Goal: Information Seeking & Learning: Find specific fact

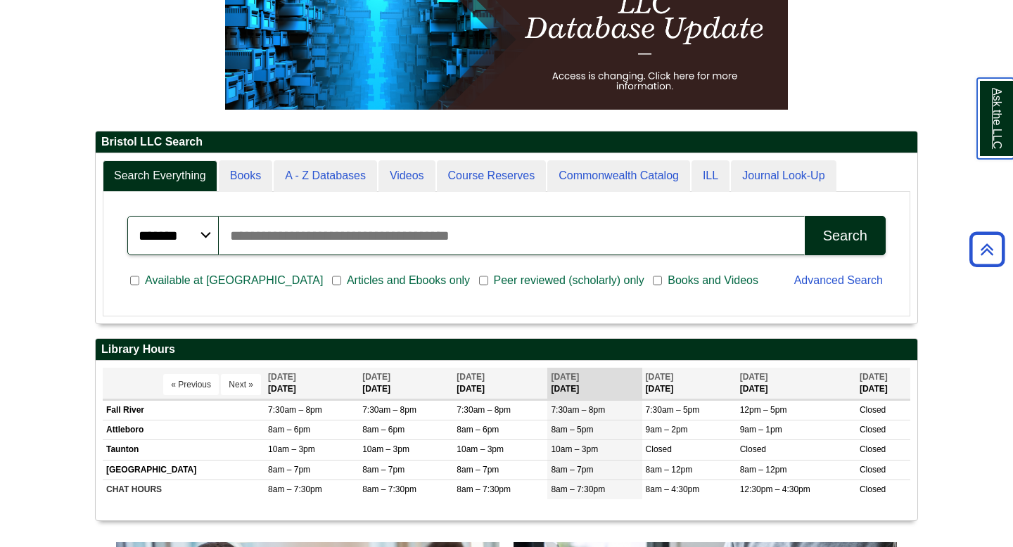
scroll to position [220, 0]
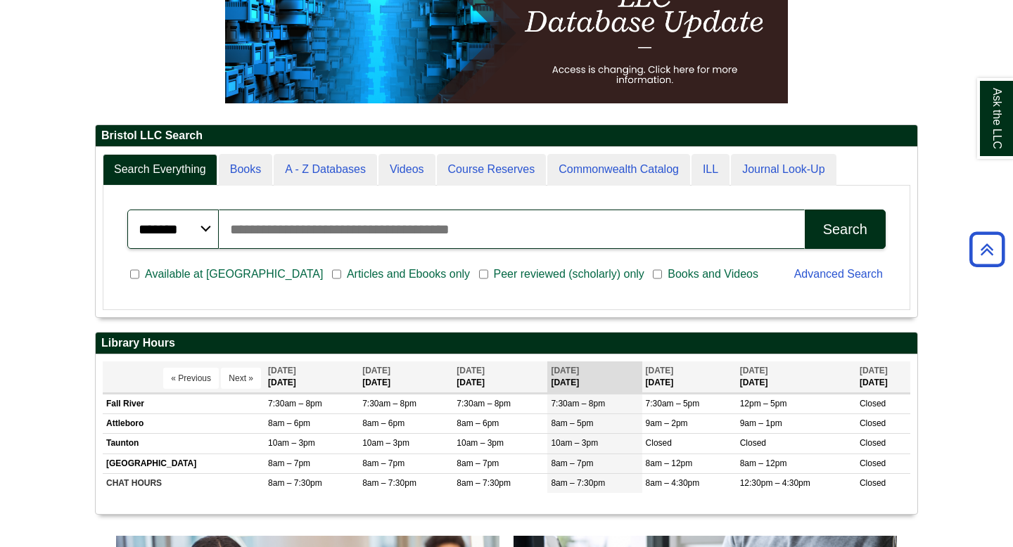
scroll to position [169, 821]
click at [262, 240] on input "Search articles, books, journals & more" at bounding box center [512, 229] width 586 height 39
click at [295, 230] on input "Search articles, books, journals & more" at bounding box center [512, 229] width 586 height 39
click at [245, 230] on input "Search articles, books, journals & more" at bounding box center [512, 229] width 586 height 39
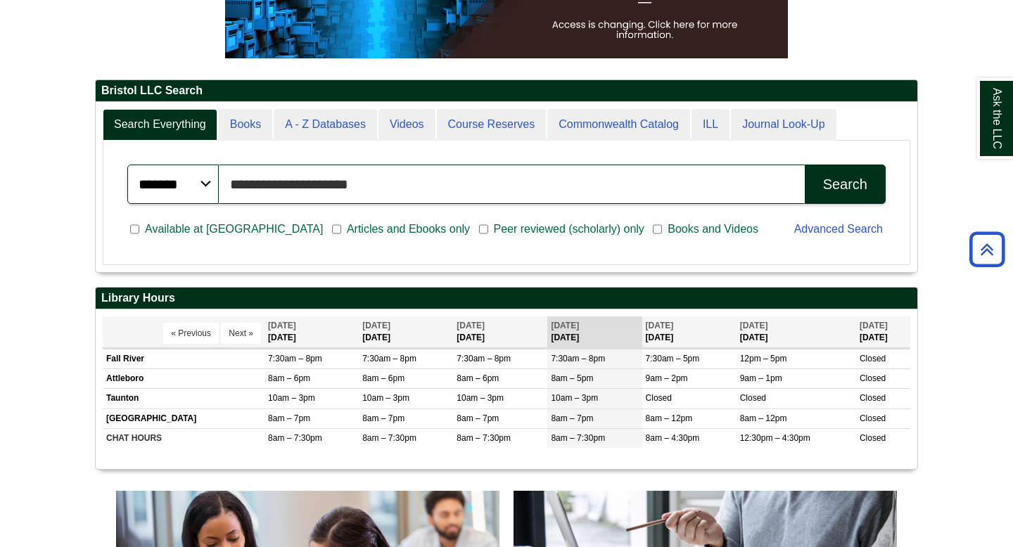
click at [404, 198] on input "**********" at bounding box center [512, 184] width 586 height 39
type input "*"
click at [242, 188] on input "Search articles, books, journals & more" at bounding box center [512, 184] width 586 height 39
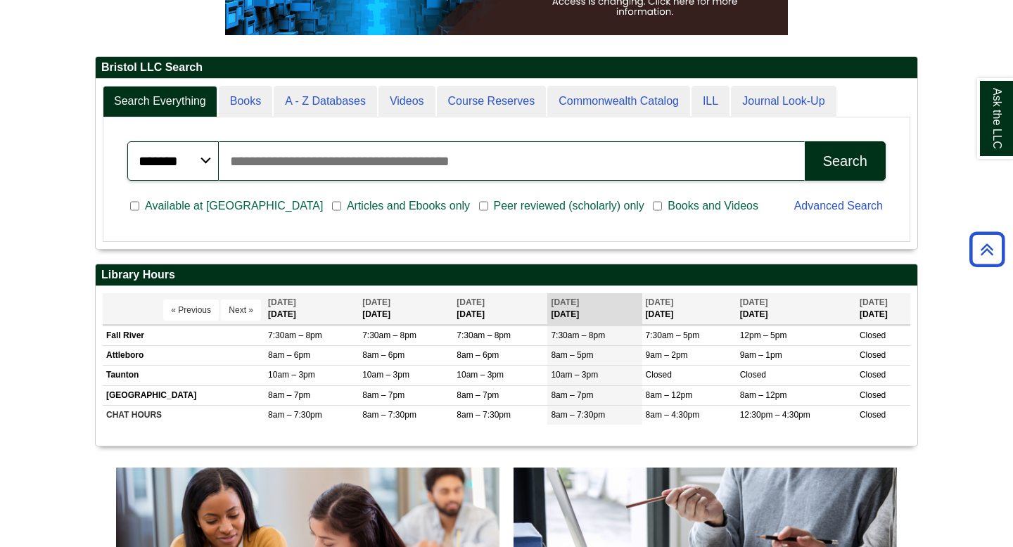
click at [450, 159] on input "Search articles, books, journals & more" at bounding box center [512, 160] width 586 height 39
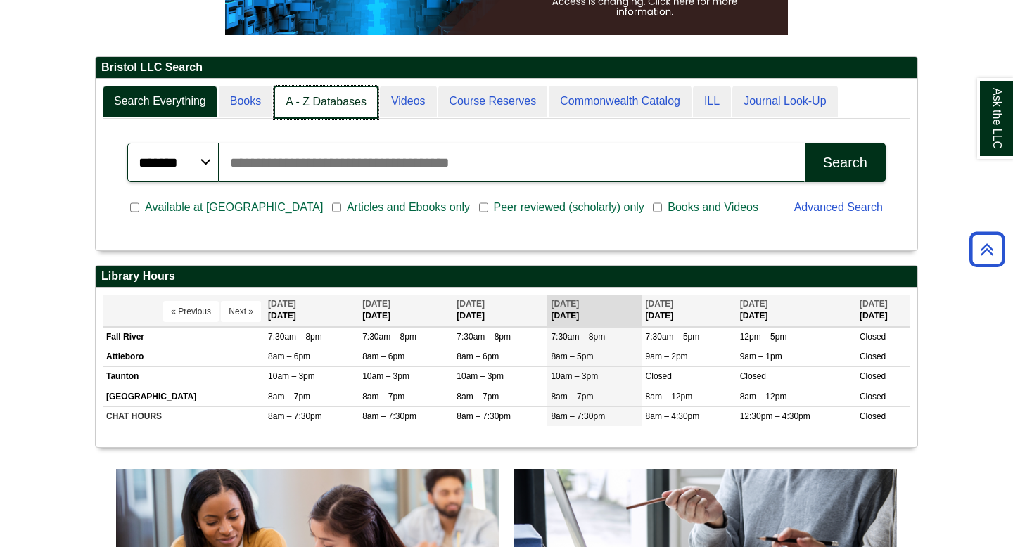
scroll to position [7, 7]
click at [346, 94] on link "A - Z Databases" at bounding box center [326, 102] width 105 height 33
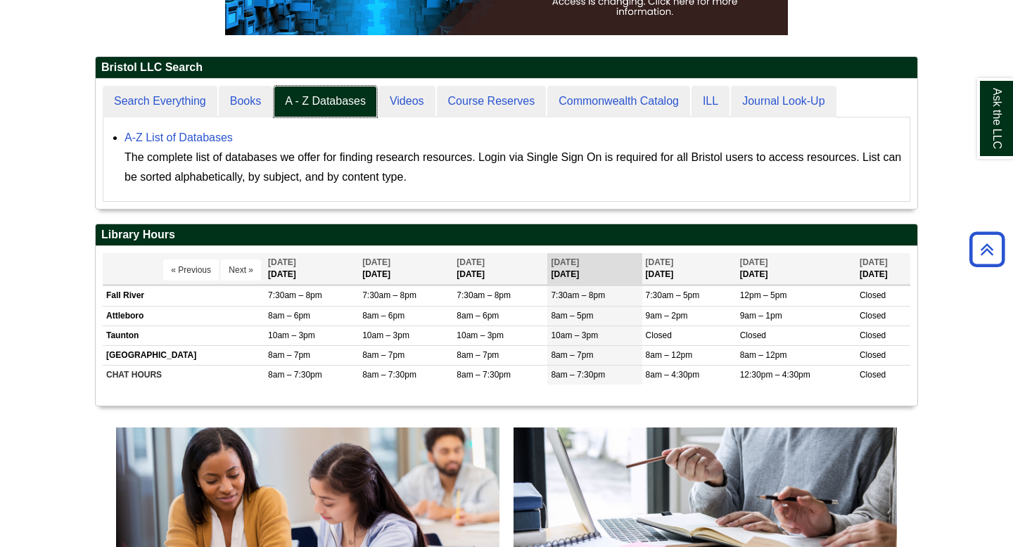
scroll to position [130, 821]
click at [181, 138] on link "A-Z List of Databases" at bounding box center [178, 138] width 108 height 12
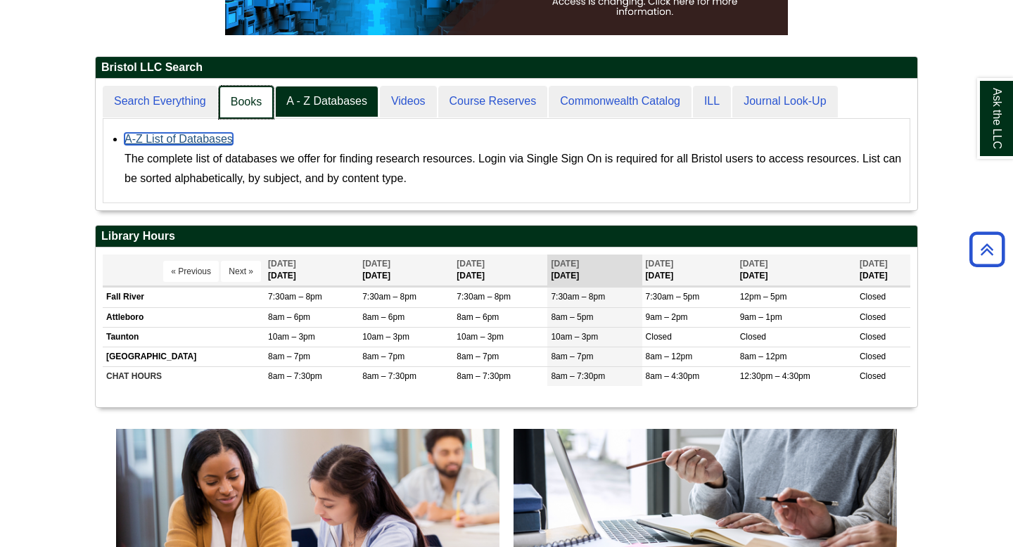
scroll to position [132, 821]
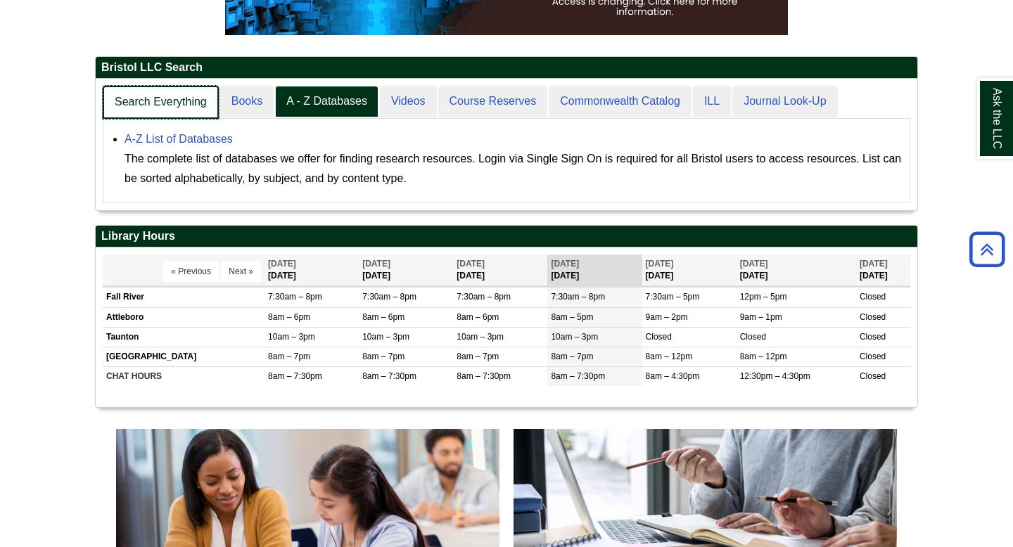
click at [178, 106] on link "Search Everything" at bounding box center [161, 102] width 116 height 33
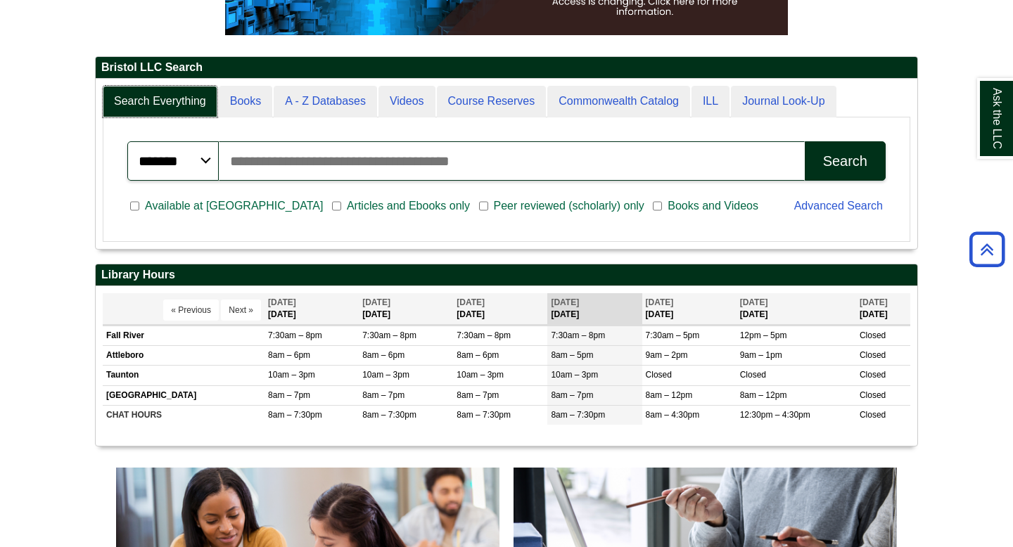
scroll to position [169, 821]
click at [244, 167] on input "Search articles, books, journals & more" at bounding box center [512, 160] width 586 height 39
type input "**********"
click at [804, 141] on button "Search" at bounding box center [844, 160] width 81 height 39
